Goal: Information Seeking & Learning: Understand process/instructions

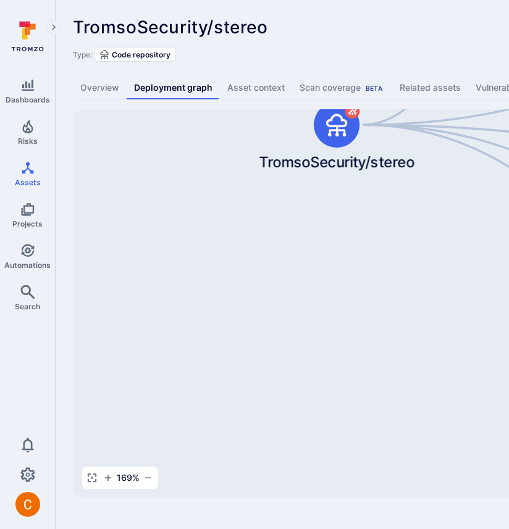
drag, startPoint x: 416, startPoint y: 261, endPoint x: 332, endPoint y: 468, distance: 222.7
click at [332, 465] on div "Django Application TromsoSecurity/stereo Broker Server Broker Client Cube.js An…" at bounding box center [475, 303] width 805 height 389
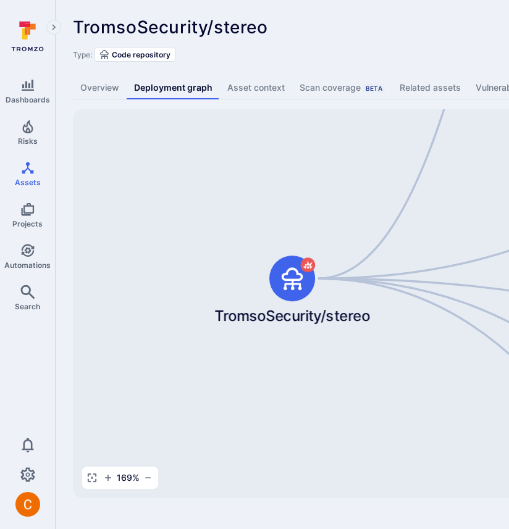
drag, startPoint x: 371, startPoint y: 313, endPoint x: 319, endPoint y: 501, distance: 194.8
click at [319, 500] on div "TromsoSecurity/stereo ... Show more Type: Code repository Overview Deployment g…" at bounding box center [473, 258] width 834 height 516
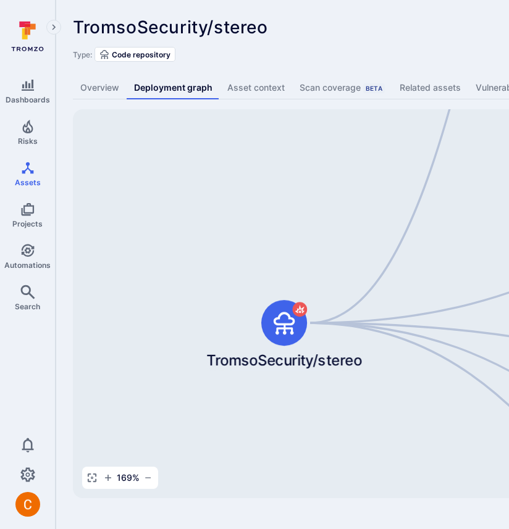
click at [320, 48] on div "Type: Code repository" at bounding box center [472, 54] width 799 height 15
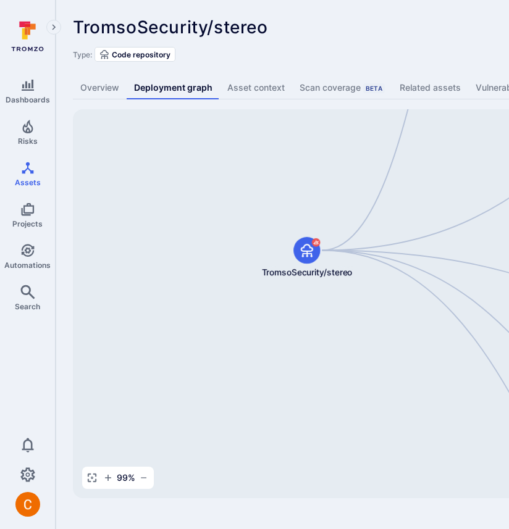
drag, startPoint x: 365, startPoint y: 385, endPoint x: 198, endPoint y: 460, distance: 183.3
click at [198, 460] on div "Django Application TromsoSecurity/stereo Broker Server Broker Client Cube.js An…" at bounding box center [475, 303] width 805 height 389
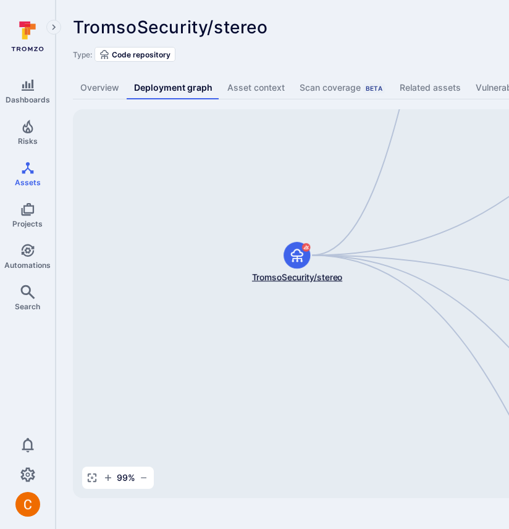
click at [290, 256] on icon at bounding box center [297, 255] width 15 height 15
click at [308, 258] on div at bounding box center [296, 255] width 27 height 27
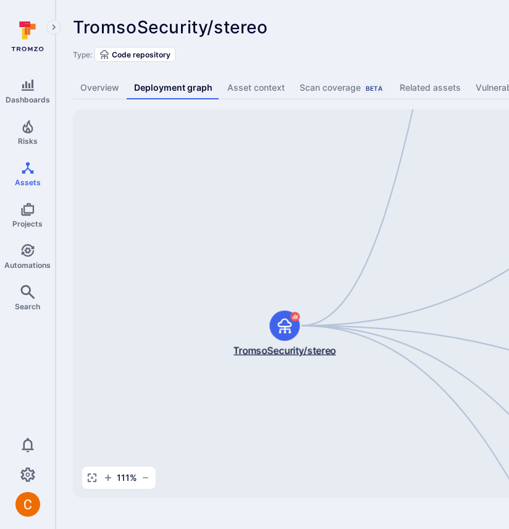
click at [280, 331] on icon at bounding box center [284, 326] width 14 height 15
click at [298, 322] on div at bounding box center [295, 318] width 10 height 14
click at [280, 325] on icon at bounding box center [285, 326] width 14 height 15
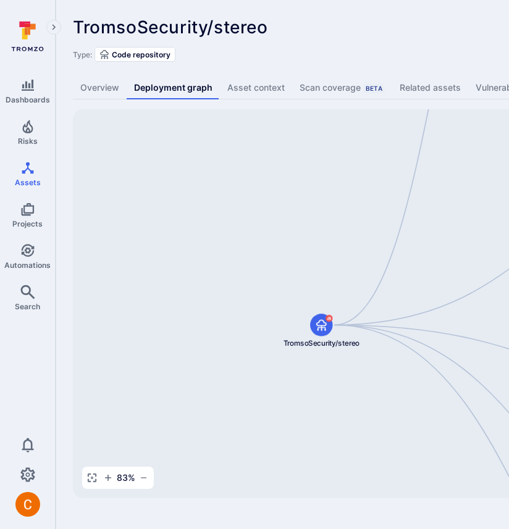
drag, startPoint x: 328, startPoint y: 272, endPoint x: 94, endPoint y: 61, distance: 315.7
click at [94, 61] on div "TromsoSecurity/stereo ... Show more Type: Code repository Overview Deployment g…" at bounding box center [473, 258] width 834 height 516
click at [316, 327] on icon at bounding box center [321, 325] width 12 height 12
click at [387, 341] on icon at bounding box center [386, 340] width 2 height 3
